Goal: Communication & Community: Answer question/provide support

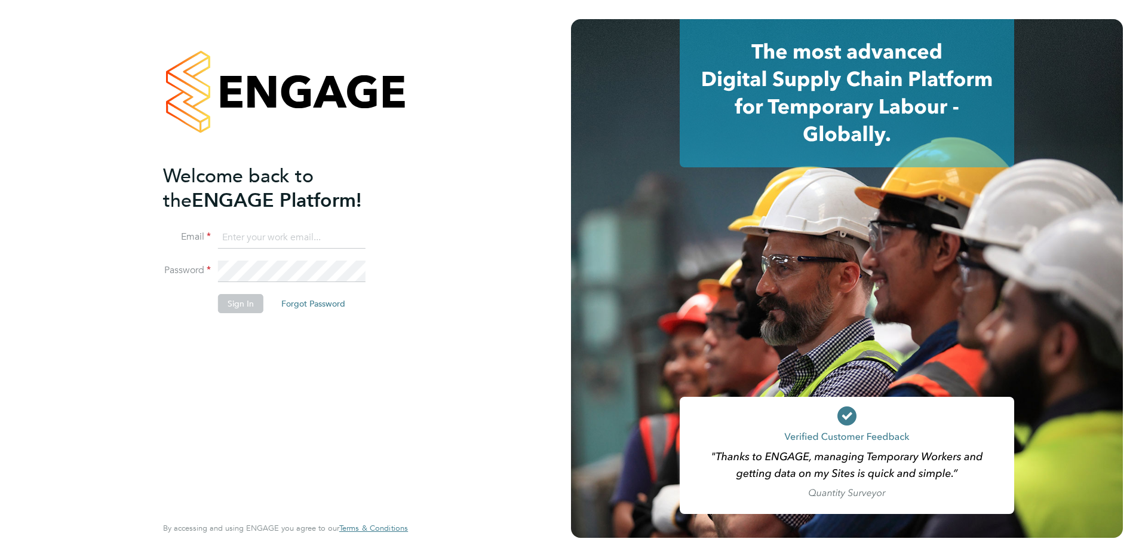
type input "ian.rist@ncclondon.ac.uk"
click at [226, 301] on button "Sign In" at bounding box center [240, 303] width 45 height 19
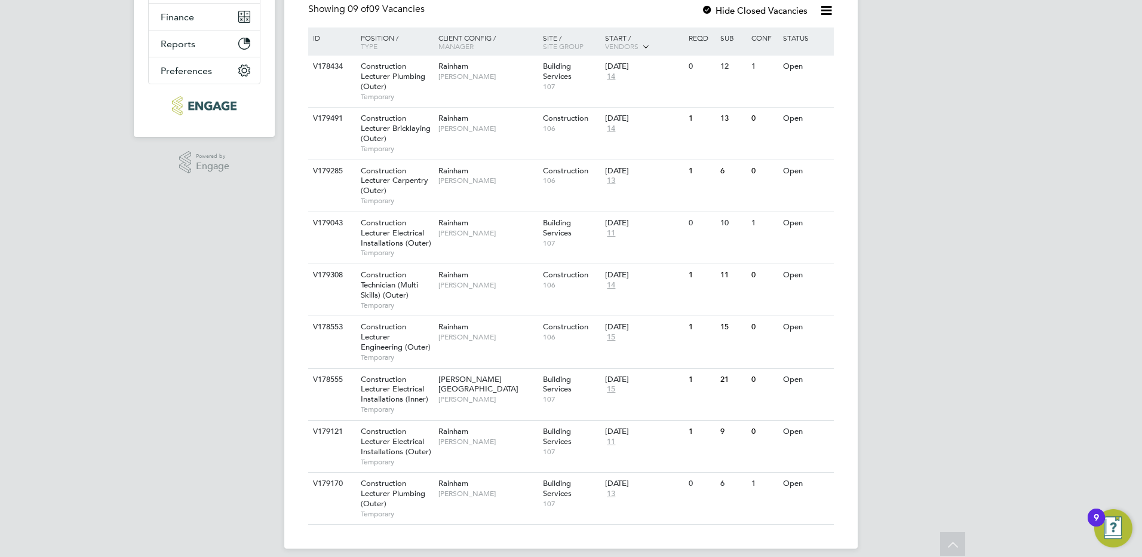
scroll to position [268, 0]
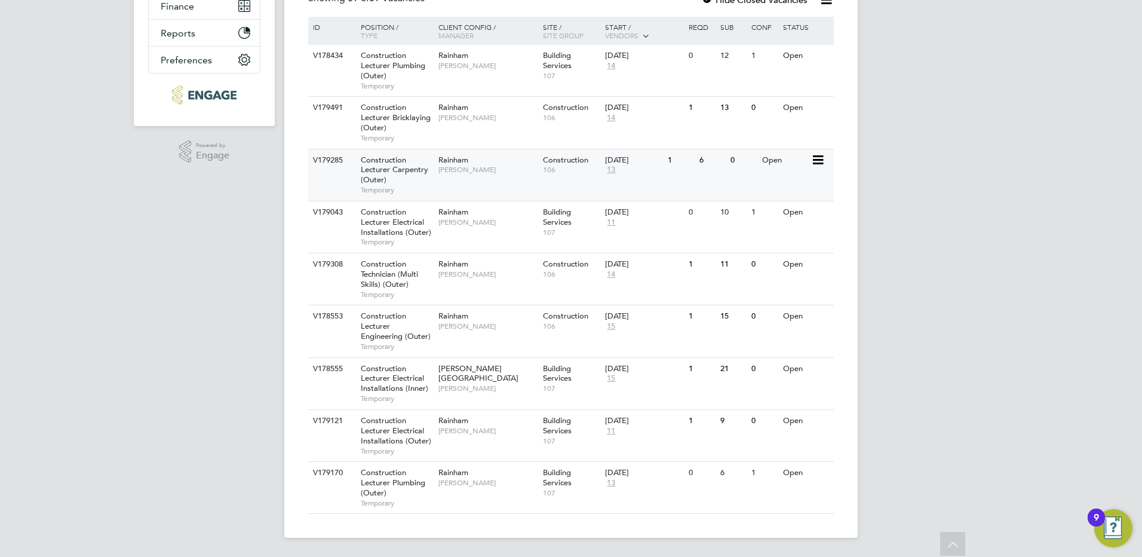
click at [379, 167] on span "Construction Lecturer Carpentry (Outer)" at bounding box center [395, 170] width 68 height 30
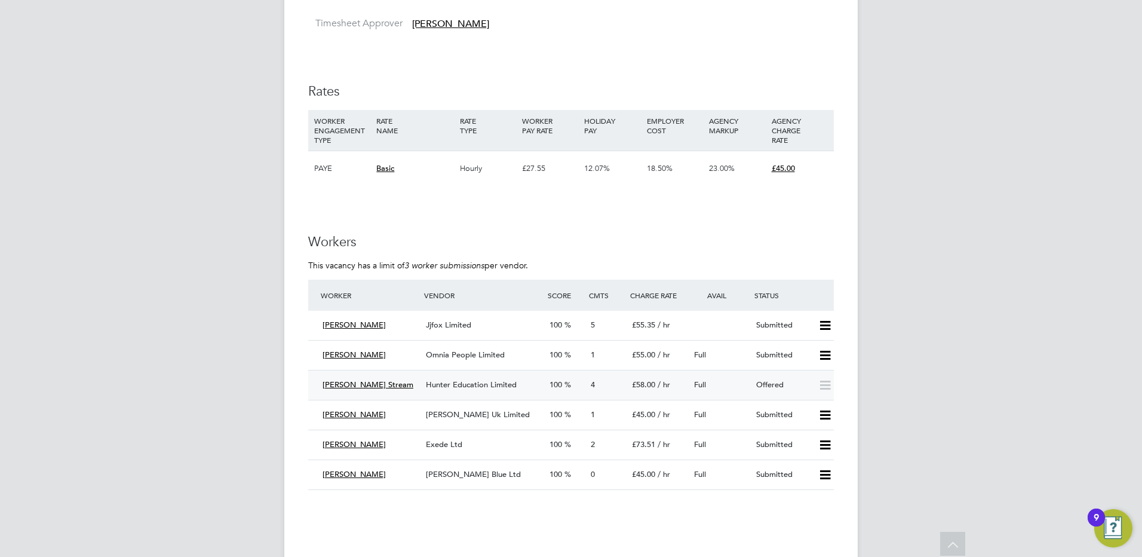
click at [484, 387] on span "Hunter Education Limited" at bounding box center [471, 384] width 91 height 10
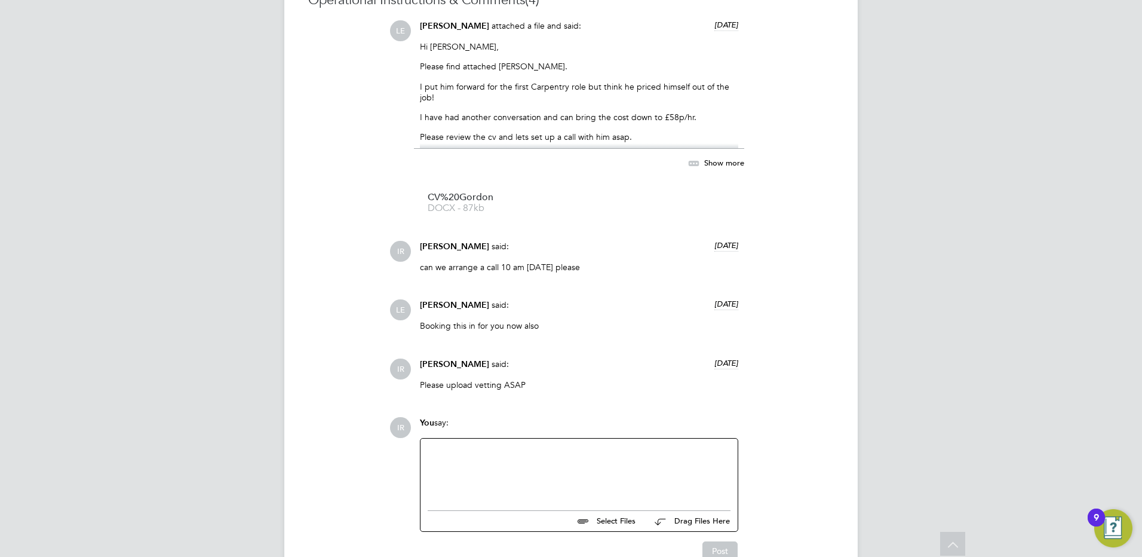
click at [476, 451] on div at bounding box center [579, 471] width 303 height 51
click at [719, 548] on button "Post" at bounding box center [719, 550] width 35 height 19
